Goal: Check status: Check status

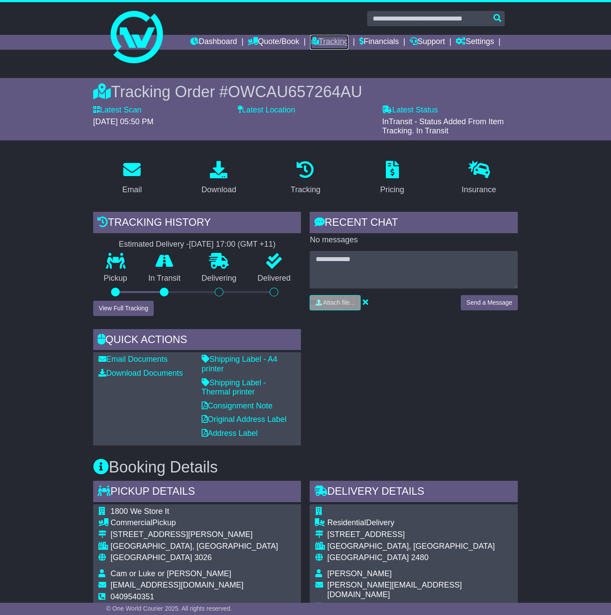
click at [310, 38] on icon at bounding box center [314, 41] width 9 height 8
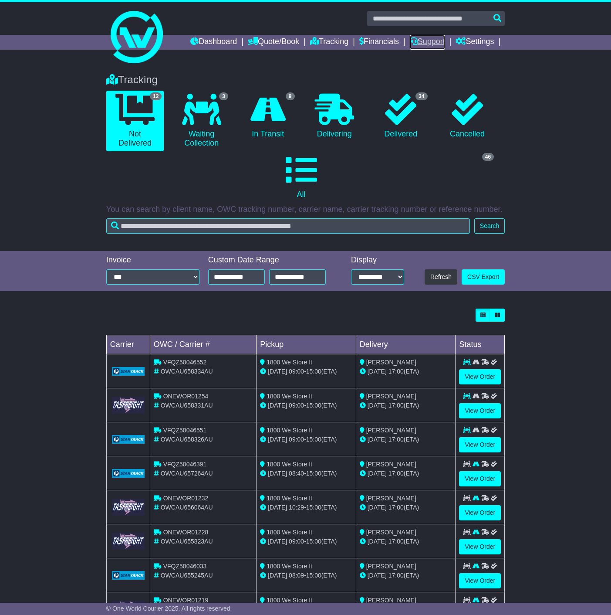
click at [422, 39] on link "Support" at bounding box center [427, 42] width 35 height 15
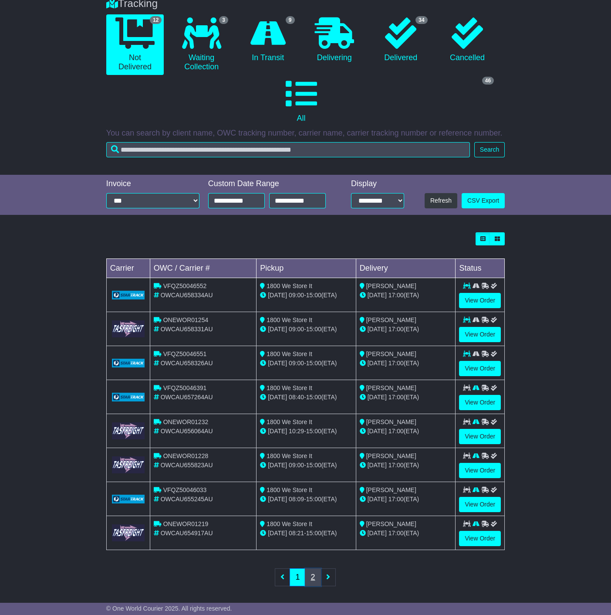
click at [312, 573] on link "2" at bounding box center [313, 577] width 16 height 18
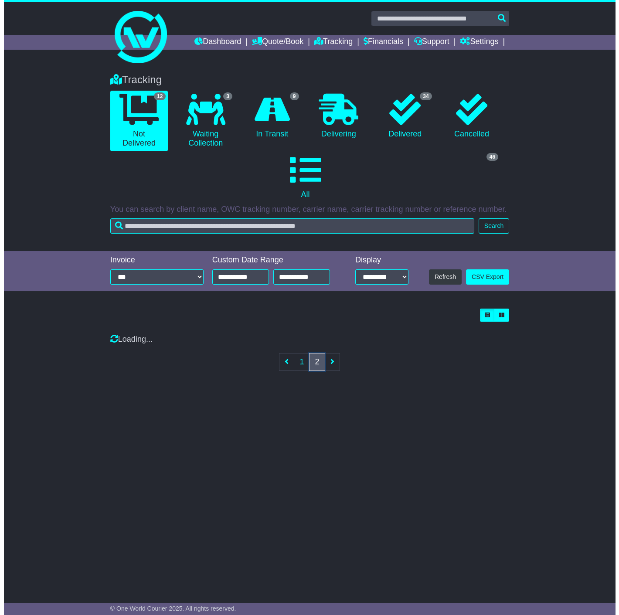
scroll to position [0, 0]
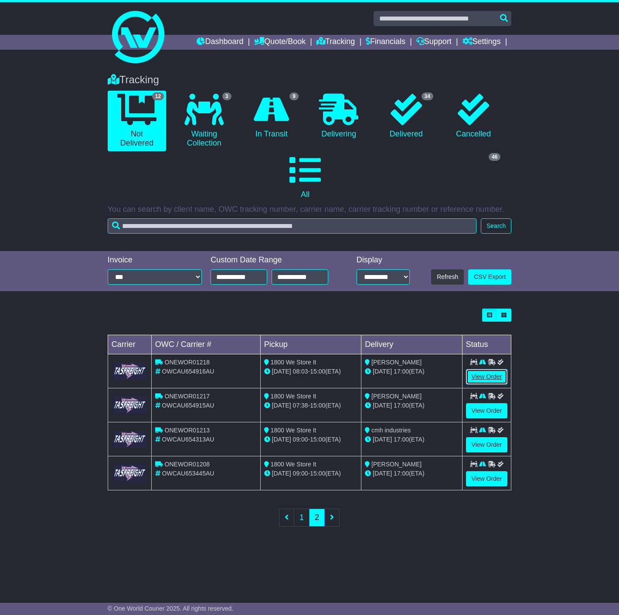
click at [484, 376] on link "View Order" at bounding box center [487, 376] width 42 height 15
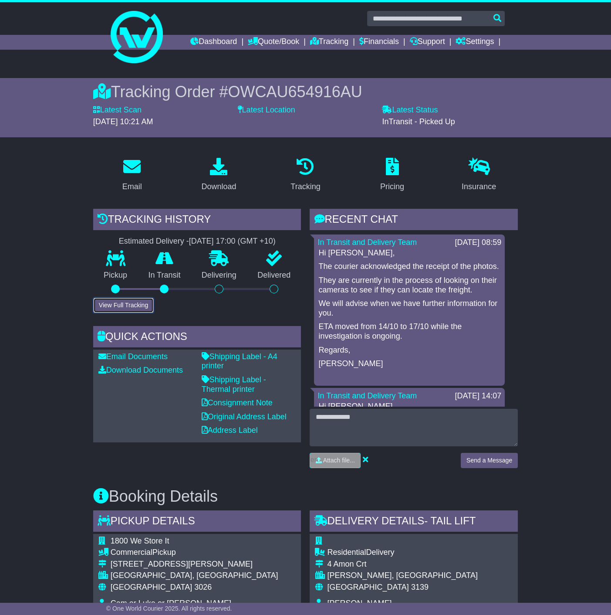
click at [133, 303] on button "View Full Tracking" at bounding box center [123, 305] width 61 height 15
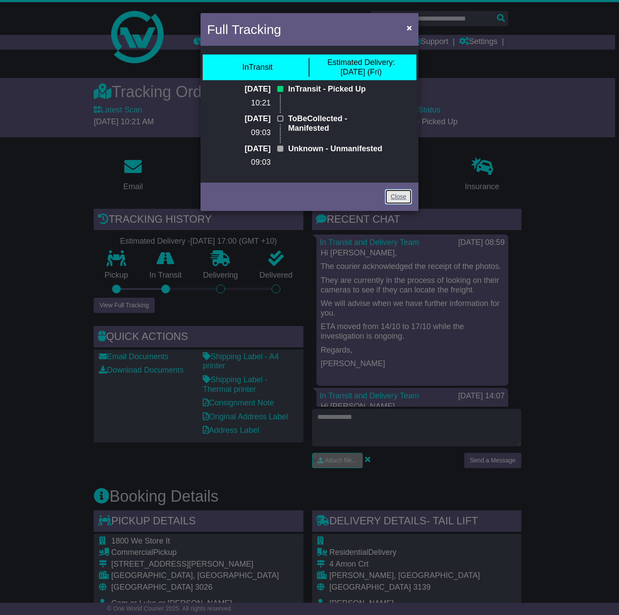
click at [402, 204] on link "Close" at bounding box center [398, 196] width 27 height 15
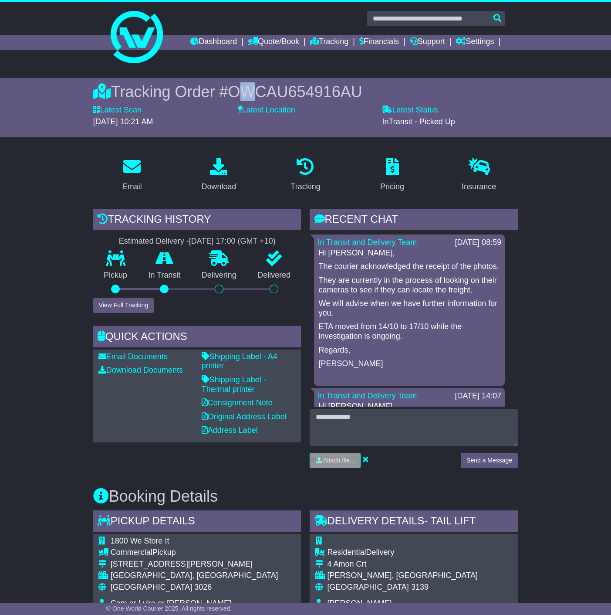
drag, startPoint x: 245, startPoint y: 92, endPoint x: 261, endPoint y: 94, distance: 15.7
click at [261, 94] on span "OWCAU654916AU" at bounding box center [295, 92] width 134 height 18
click at [255, 94] on span "OWCAU654916AU" at bounding box center [295, 92] width 134 height 18
drag, startPoint x: 292, startPoint y: 95, endPoint x: 347, endPoint y: 96, distance: 54.9
click at [347, 96] on span "OWCAU654916AU" at bounding box center [295, 92] width 134 height 18
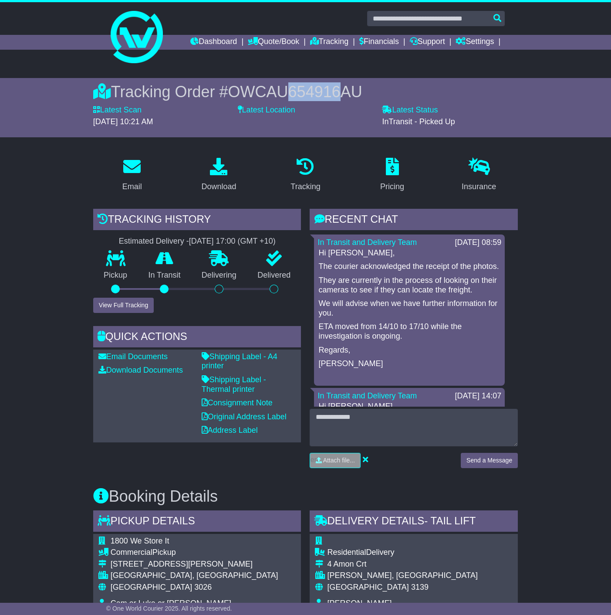
click at [346, 92] on span "OWCAU654916AU" at bounding box center [295, 92] width 134 height 18
